Goal: Task Accomplishment & Management: Manage account settings

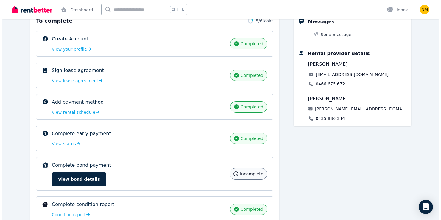
scroll to position [114, 0]
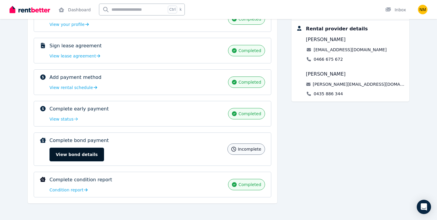
click at [76, 153] on button "View bond details" at bounding box center [76, 155] width 55 height 14
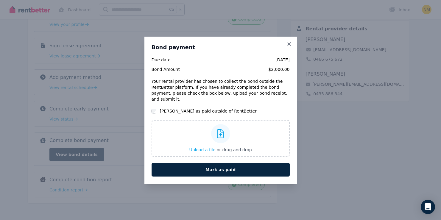
click at [162, 108] on label "Mark as paid outside of RentBetter" at bounding box center [208, 111] width 97 height 6
click at [205, 148] on span "Upload a file" at bounding box center [202, 150] width 26 height 5
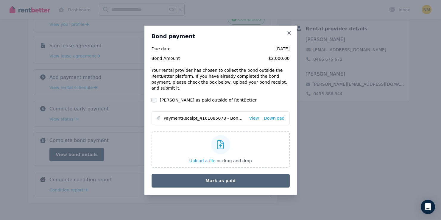
click at [246, 174] on button "Mark as paid" at bounding box center [221, 181] width 138 height 14
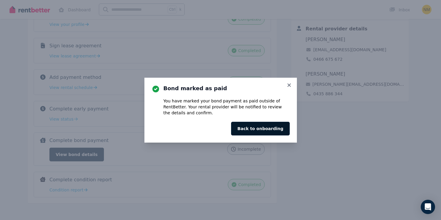
click at [275, 130] on button "Back to onboarding" at bounding box center [260, 129] width 58 height 14
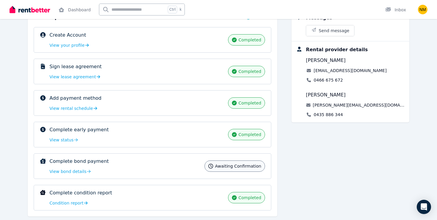
scroll to position [106, 0]
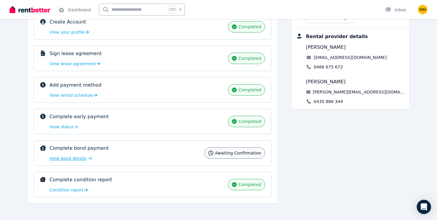
click at [82, 158] on div "View bond details" at bounding box center [70, 159] width 42 height 6
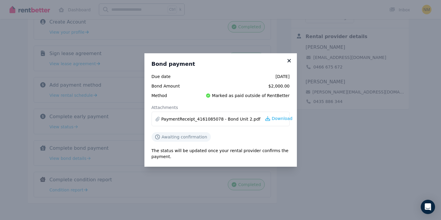
click at [292, 61] on icon at bounding box center [289, 60] width 6 height 5
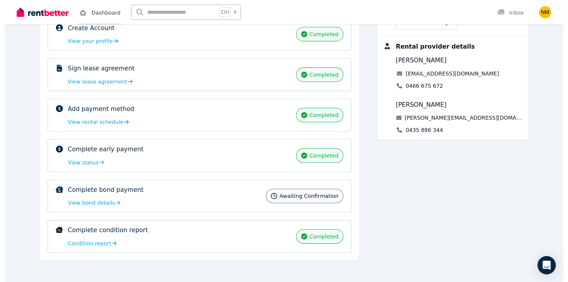
scroll to position [45, 0]
